Goal: Book appointment/travel/reservation

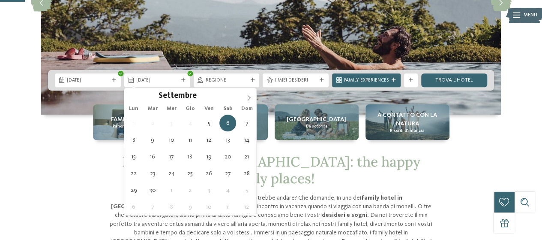
type div "[DATE]"
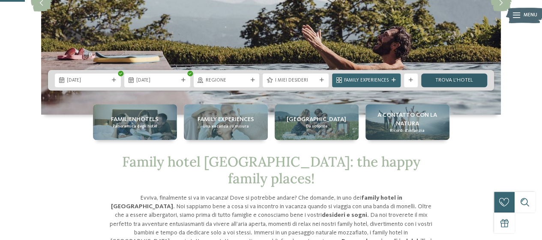
click at [455, 82] on link "trova l’hotel" at bounding box center [454, 80] width 66 height 14
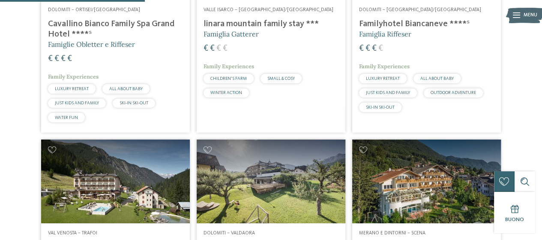
scroll to position [712, 0]
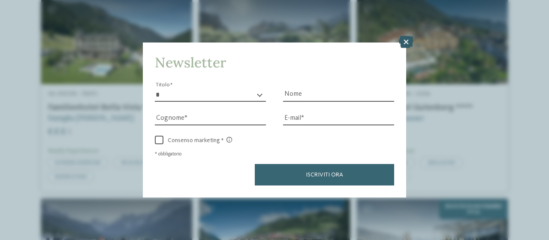
click at [401, 43] on icon at bounding box center [406, 42] width 15 height 12
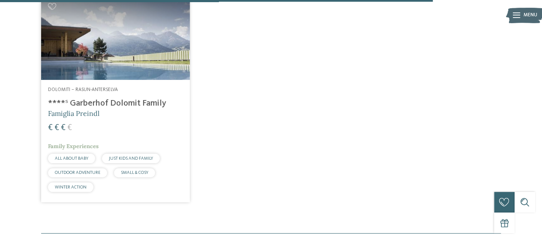
scroll to position [1784, 0]
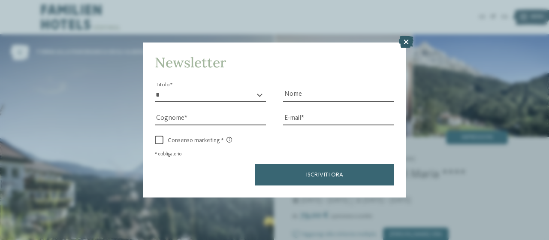
click at [406, 41] on icon at bounding box center [406, 42] width 15 height 12
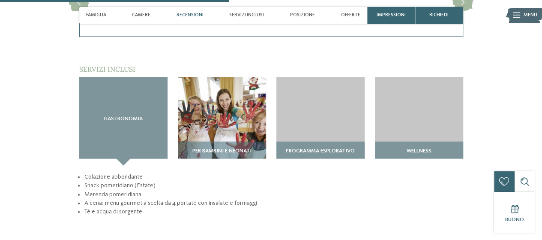
scroll to position [929, 0]
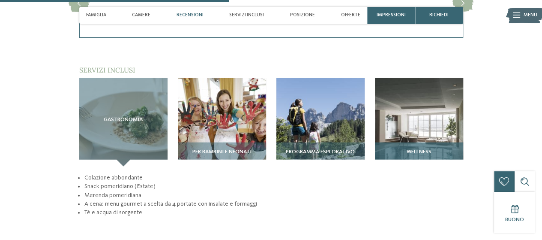
click at [400, 142] on div "Wellness" at bounding box center [419, 154] width 88 height 24
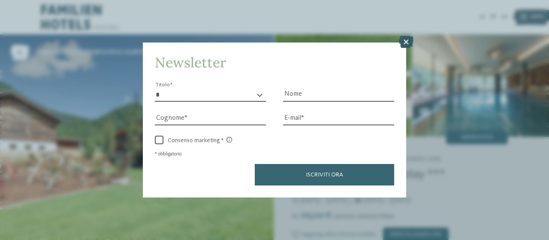
click at [405, 43] on icon at bounding box center [406, 42] width 15 height 12
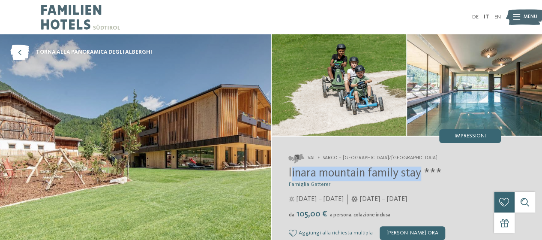
drag, startPoint x: 291, startPoint y: 173, endPoint x: 422, endPoint y: 174, distance: 130.8
click at [422, 174] on span "linara mountain family stay ***" at bounding box center [365, 173] width 153 height 12
copy span "inara mountain family stay"
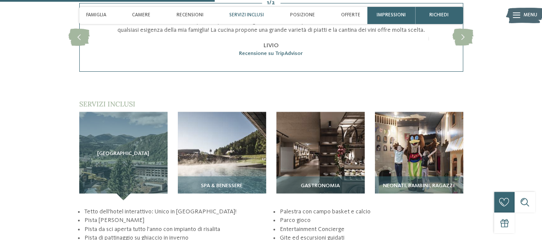
scroll to position [1000, 0]
